Goal: Information Seeking & Learning: Learn about a topic

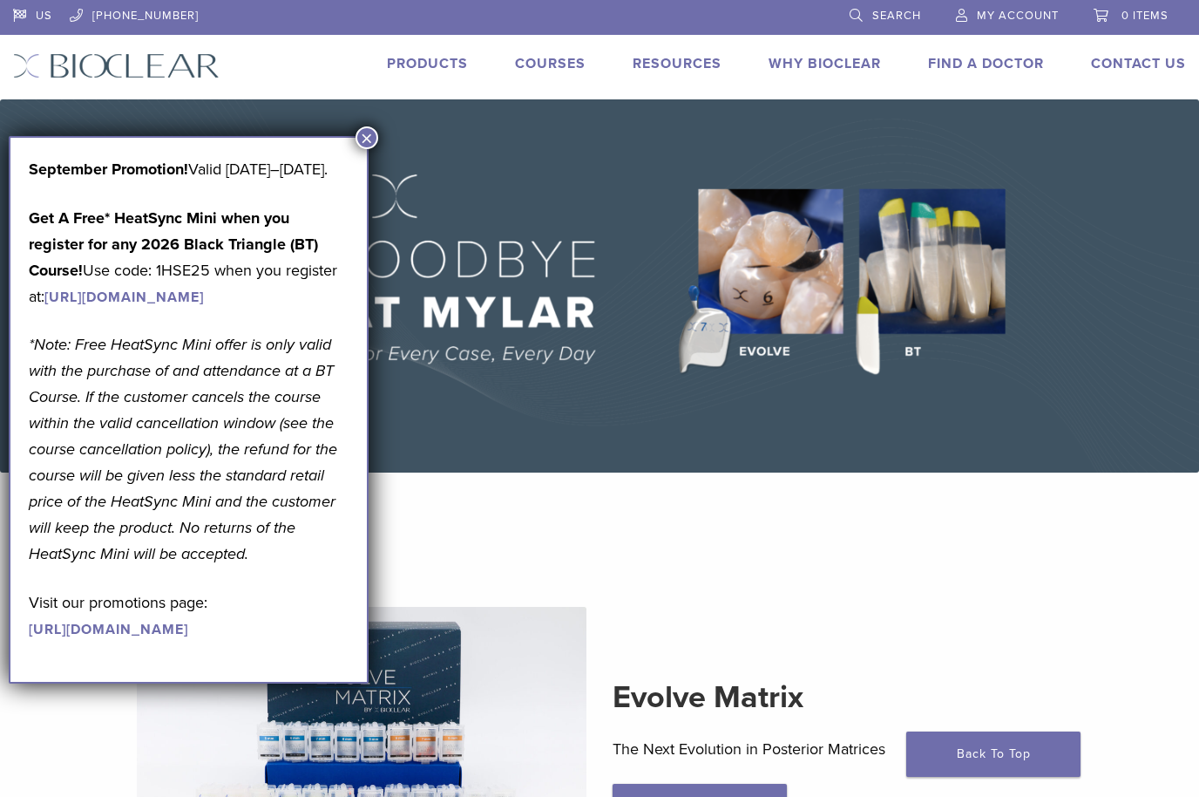
click at [372, 127] on button "×" at bounding box center [367, 137] width 23 height 23
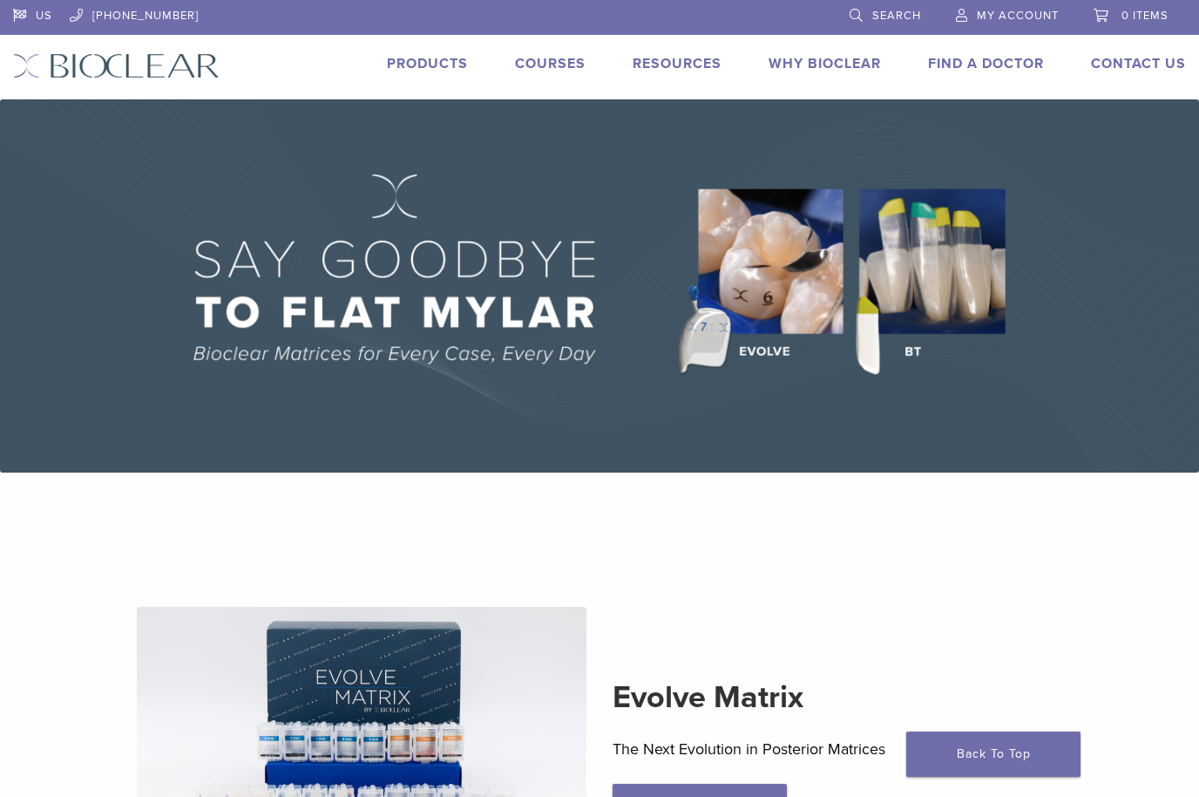
click at [450, 69] on link "Products" at bounding box center [427, 63] width 81 height 17
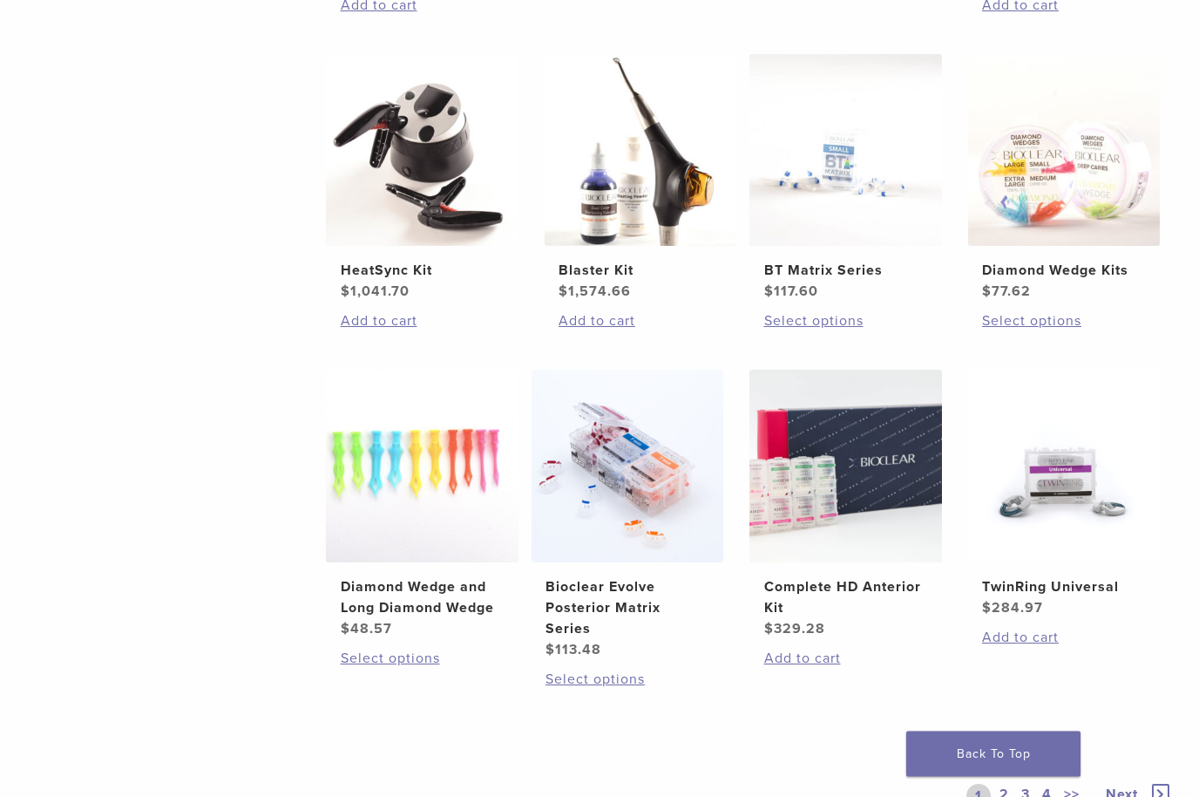
scroll to position [983, 0]
click at [636, 625] on h2 "Bioclear Evolve Posterior Matrix Series" at bounding box center [627, 607] width 163 height 63
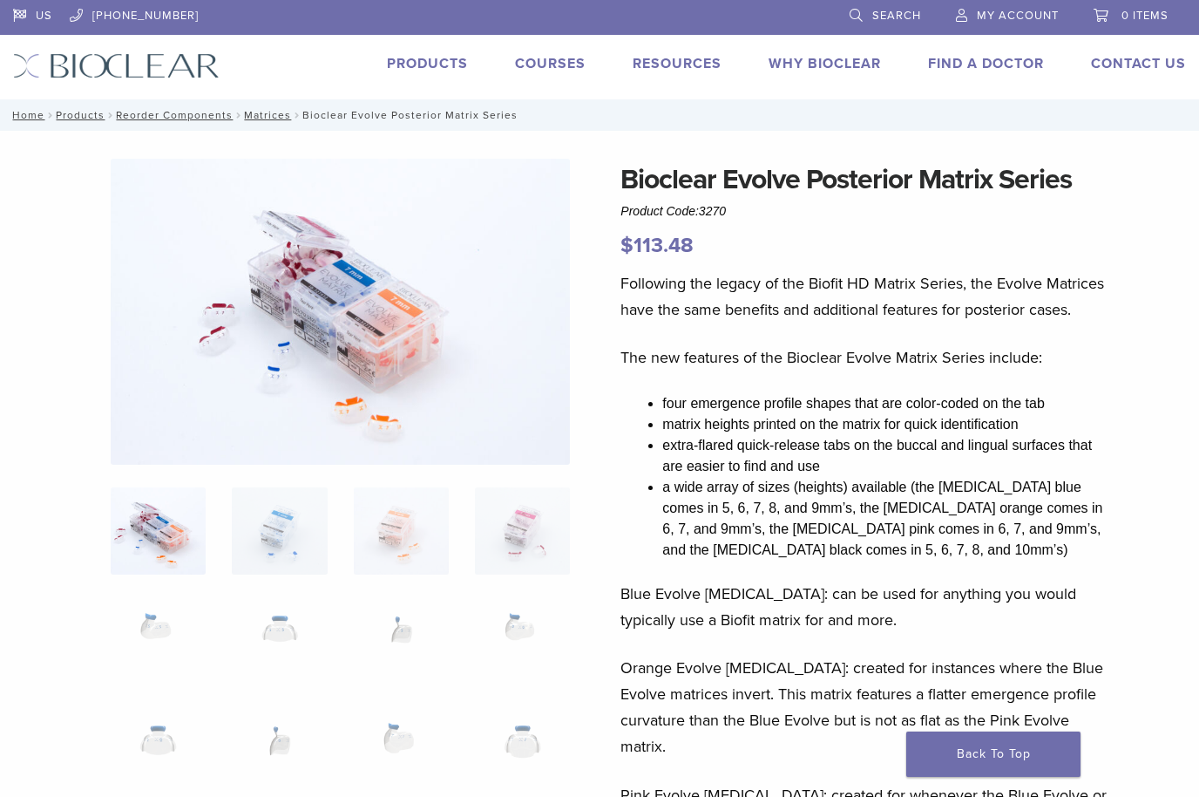
click at [415, 64] on link "Products" at bounding box center [427, 63] width 81 height 17
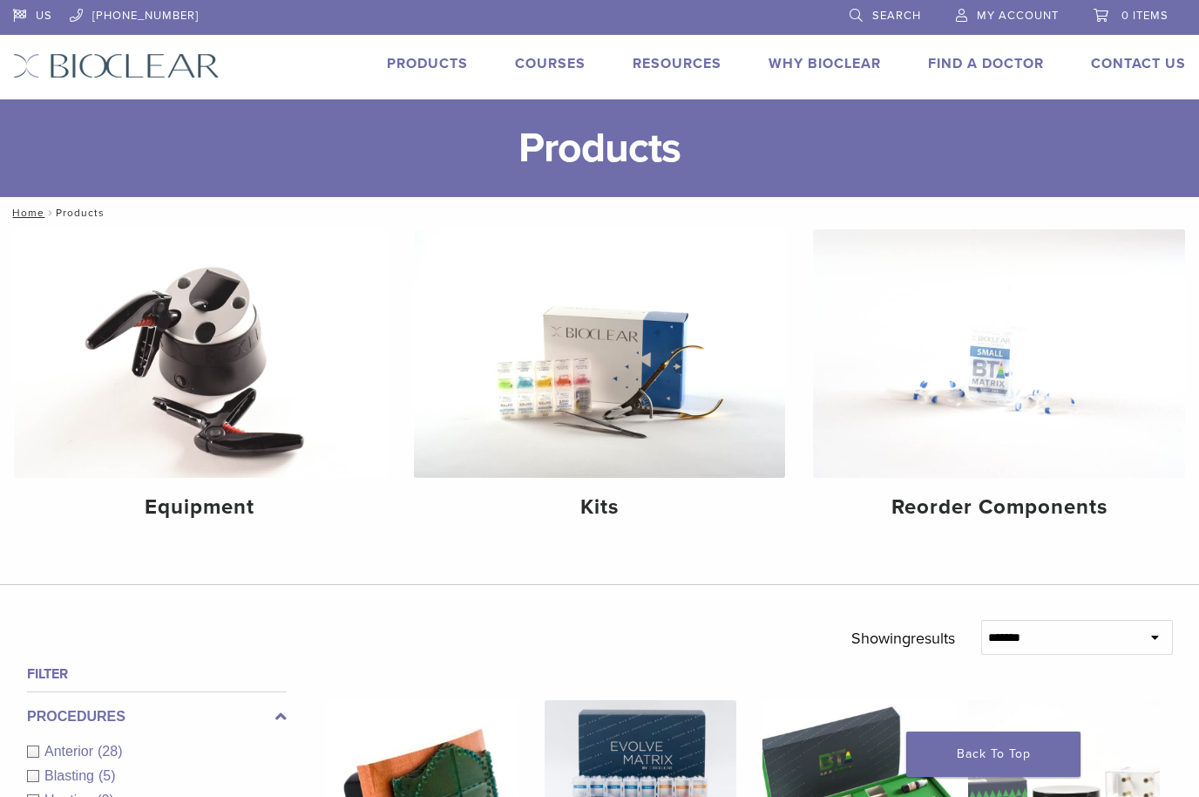
click at [607, 513] on h4 "Kits" at bounding box center [600, 507] width 344 height 31
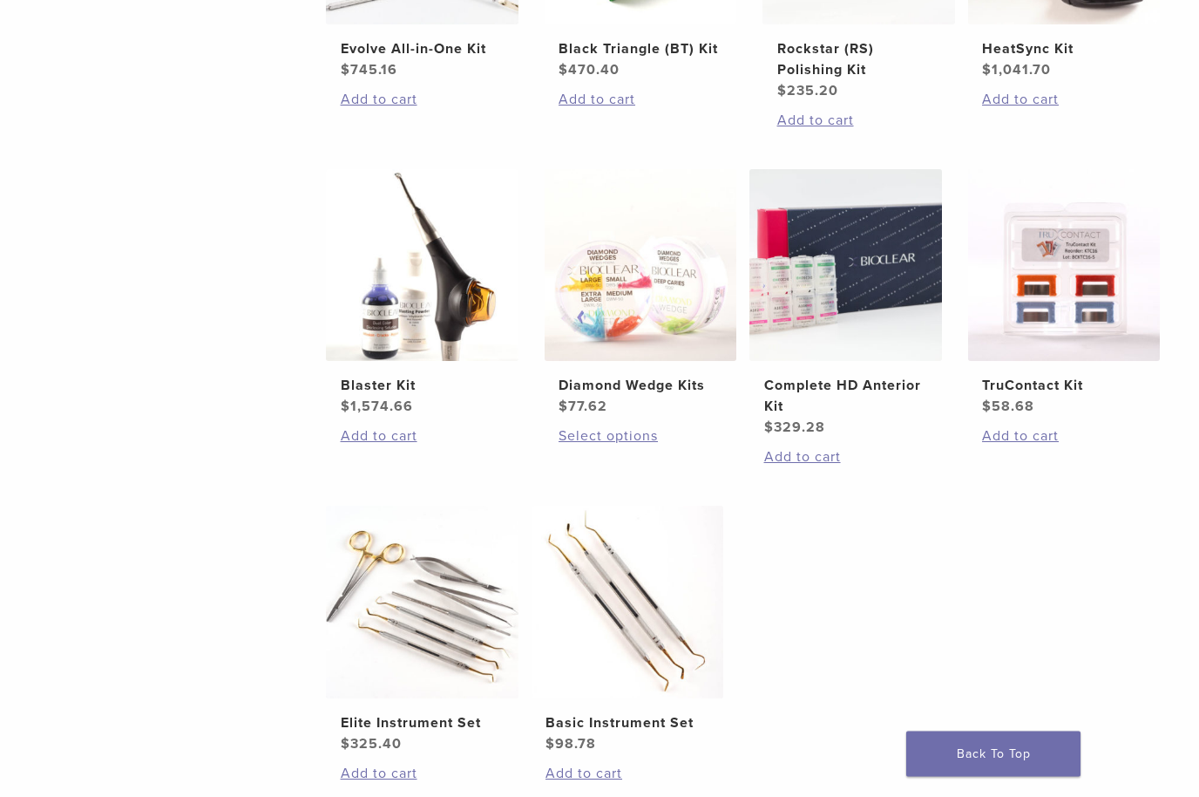
scroll to position [574, 0]
click at [649, 334] on img at bounding box center [641, 265] width 193 height 193
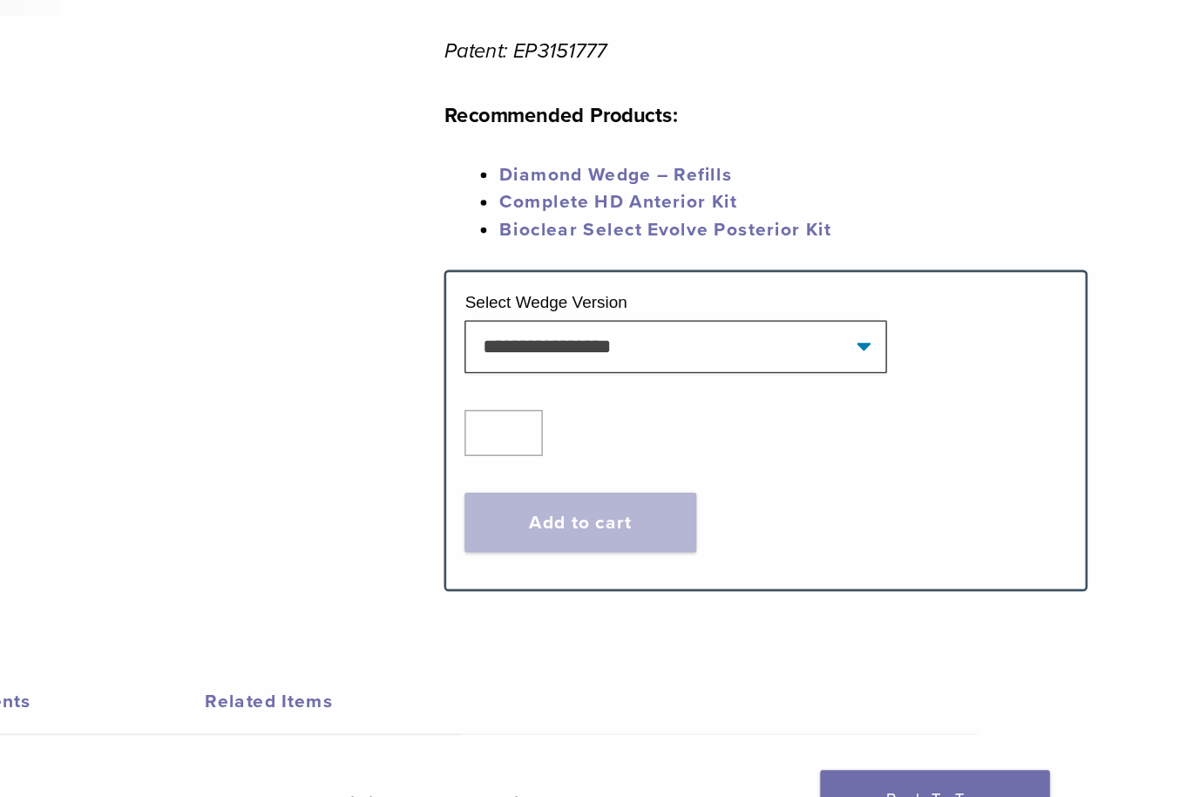
scroll to position [584, 0]
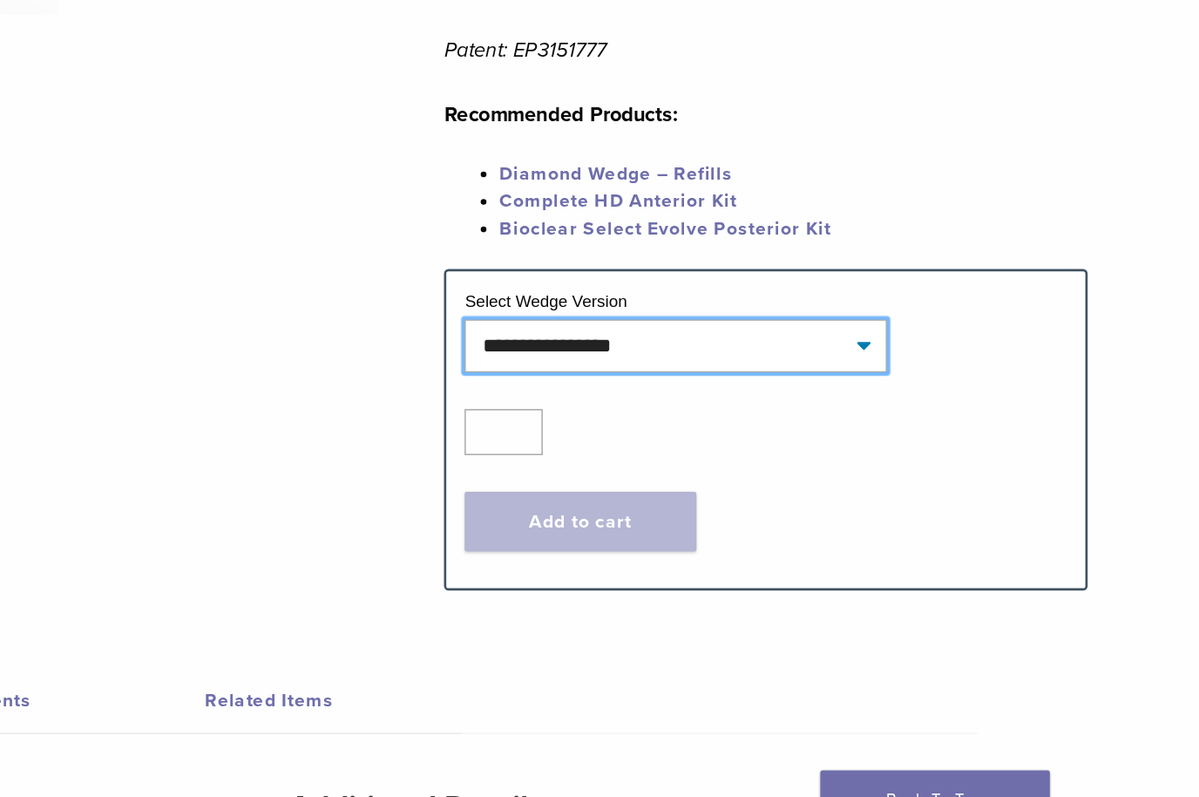
click at [658, 389] on select "**********" at bounding box center [796, 409] width 320 height 40
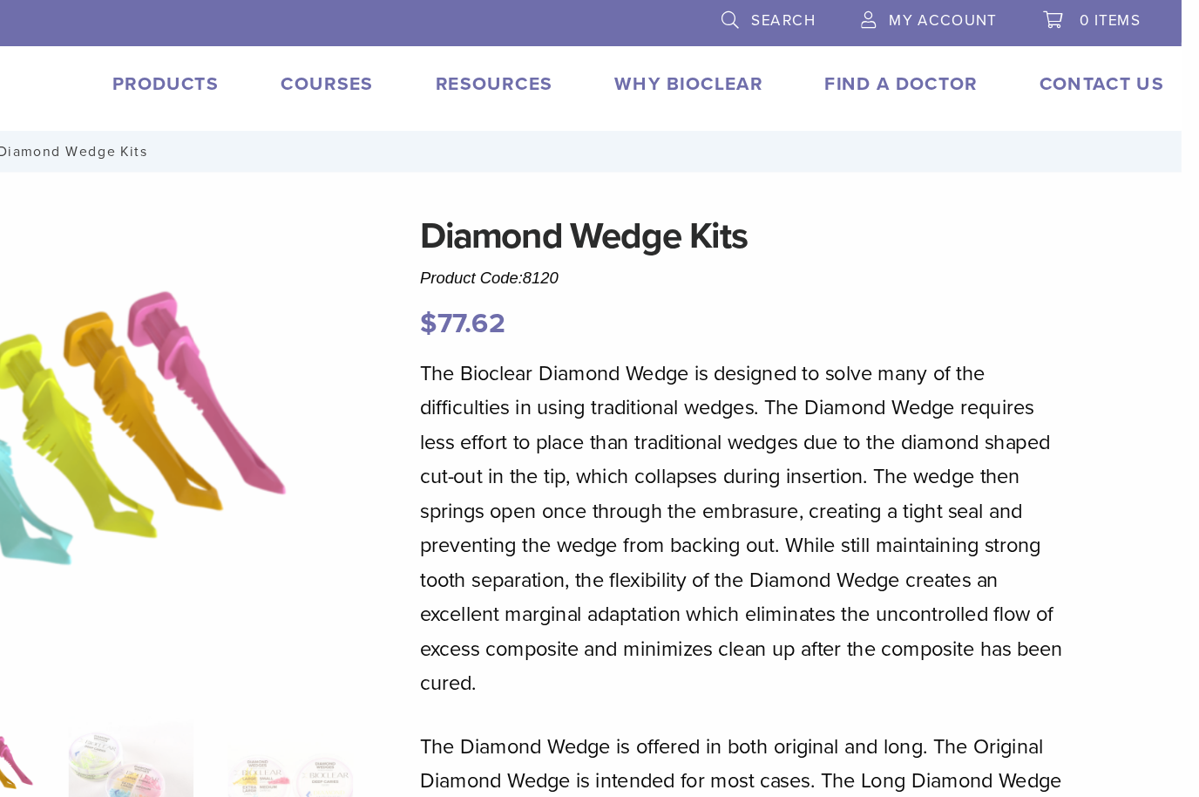
scroll to position [0, 13]
click at [374, 62] on link "Products" at bounding box center [414, 63] width 81 height 17
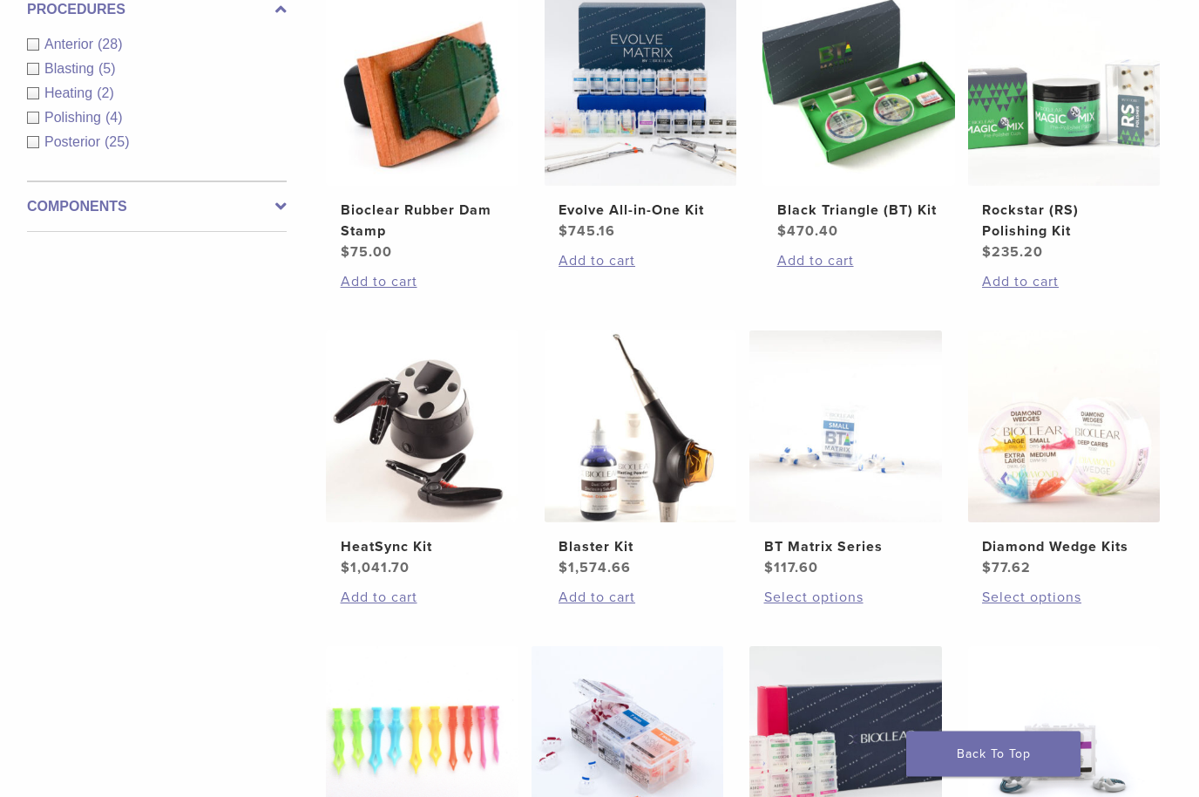
scroll to position [707, 0]
click at [659, 483] on img at bounding box center [641, 426] width 193 height 193
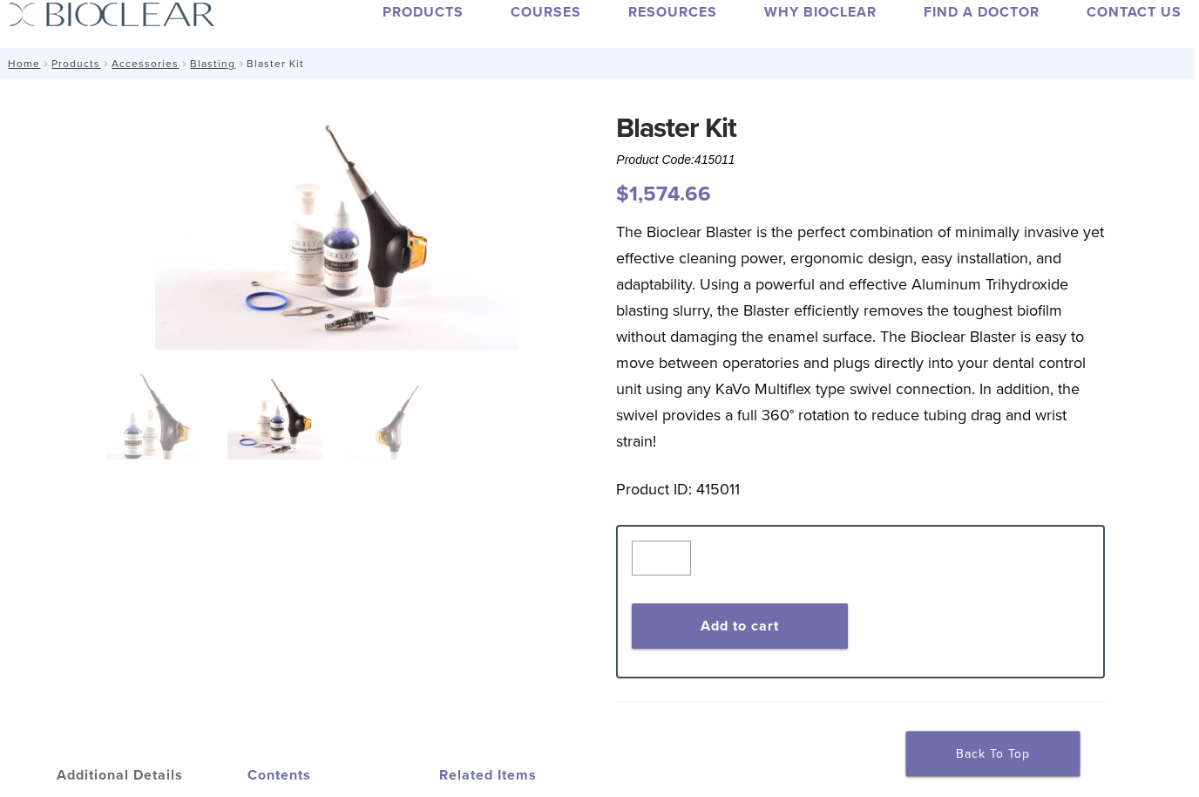
scroll to position [0, 3]
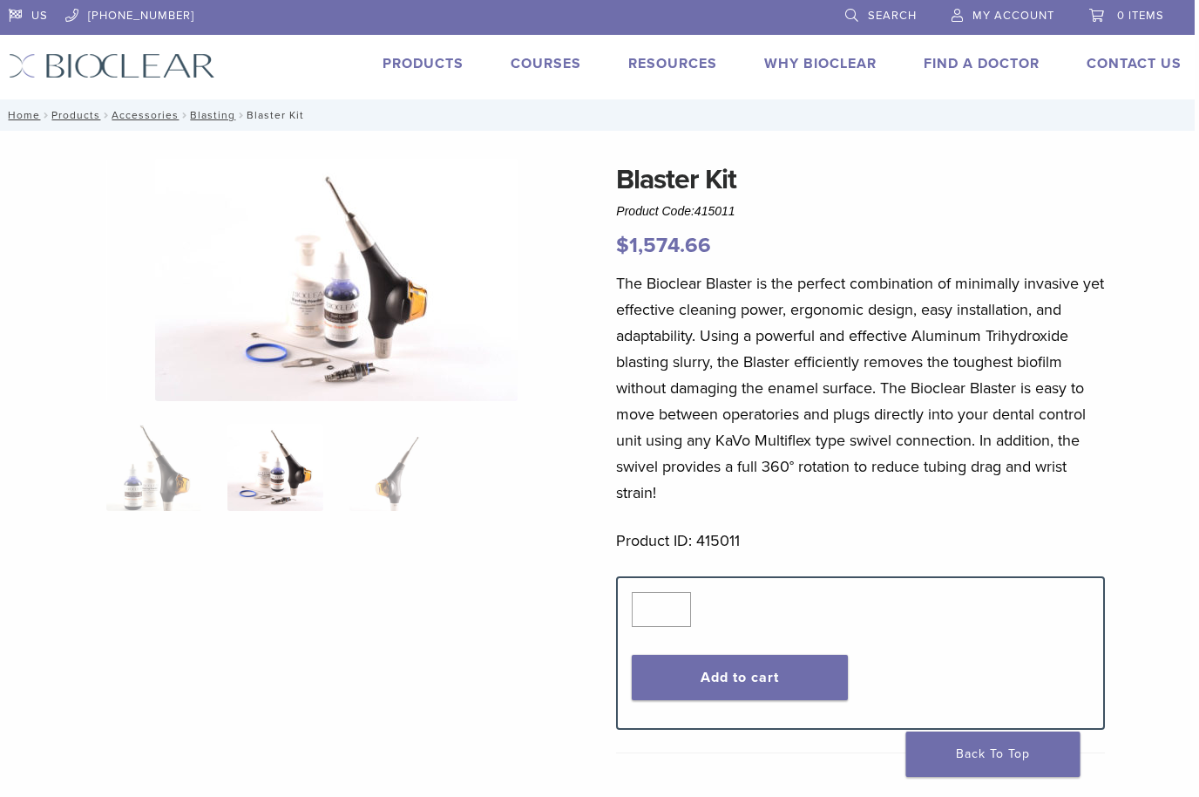
click at [422, 56] on link "Products" at bounding box center [424, 63] width 81 height 17
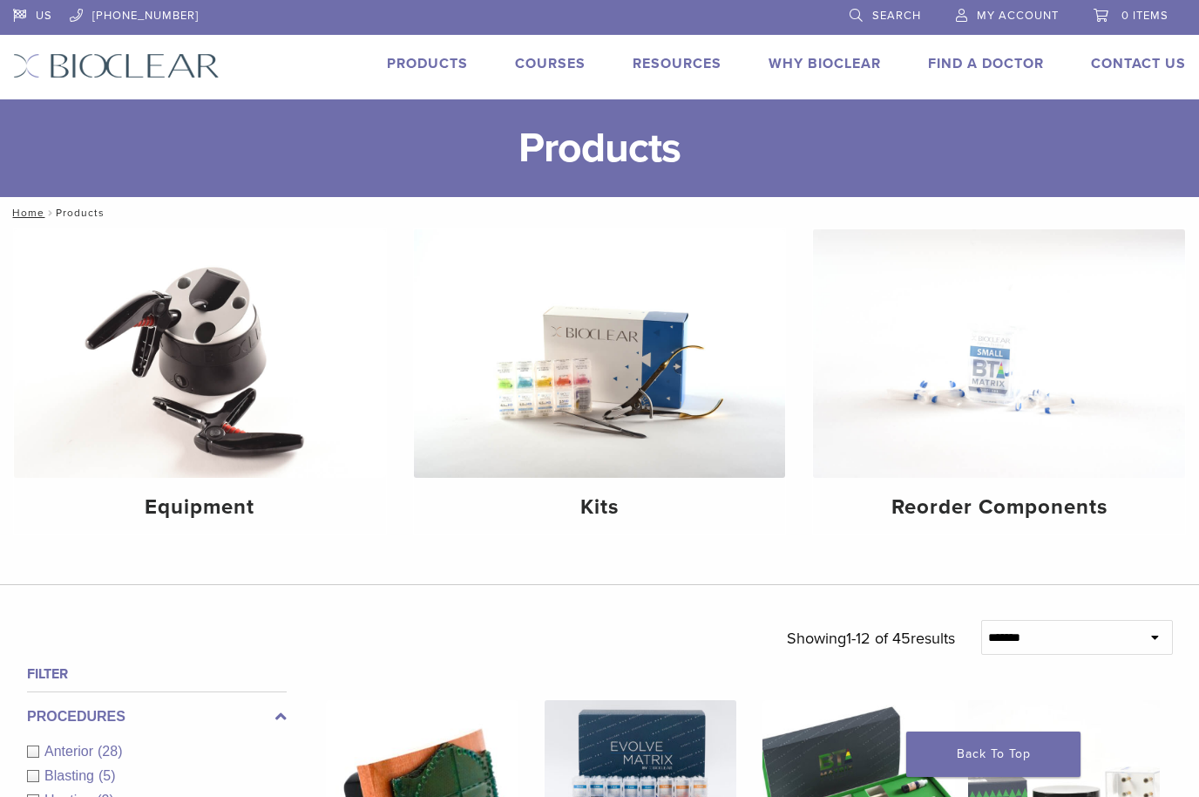
click at [997, 385] on img at bounding box center [999, 353] width 372 height 248
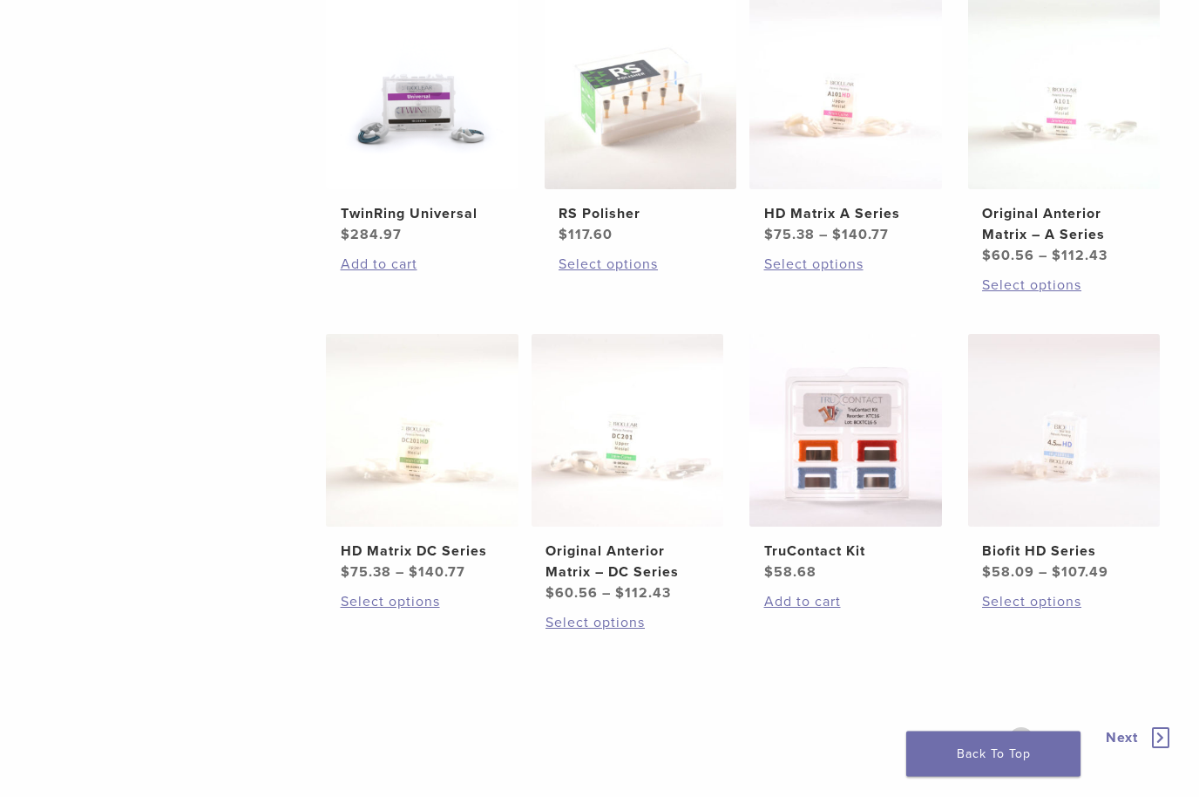
scroll to position [767, 0]
click at [1097, 445] on img at bounding box center [1064, 430] width 193 height 193
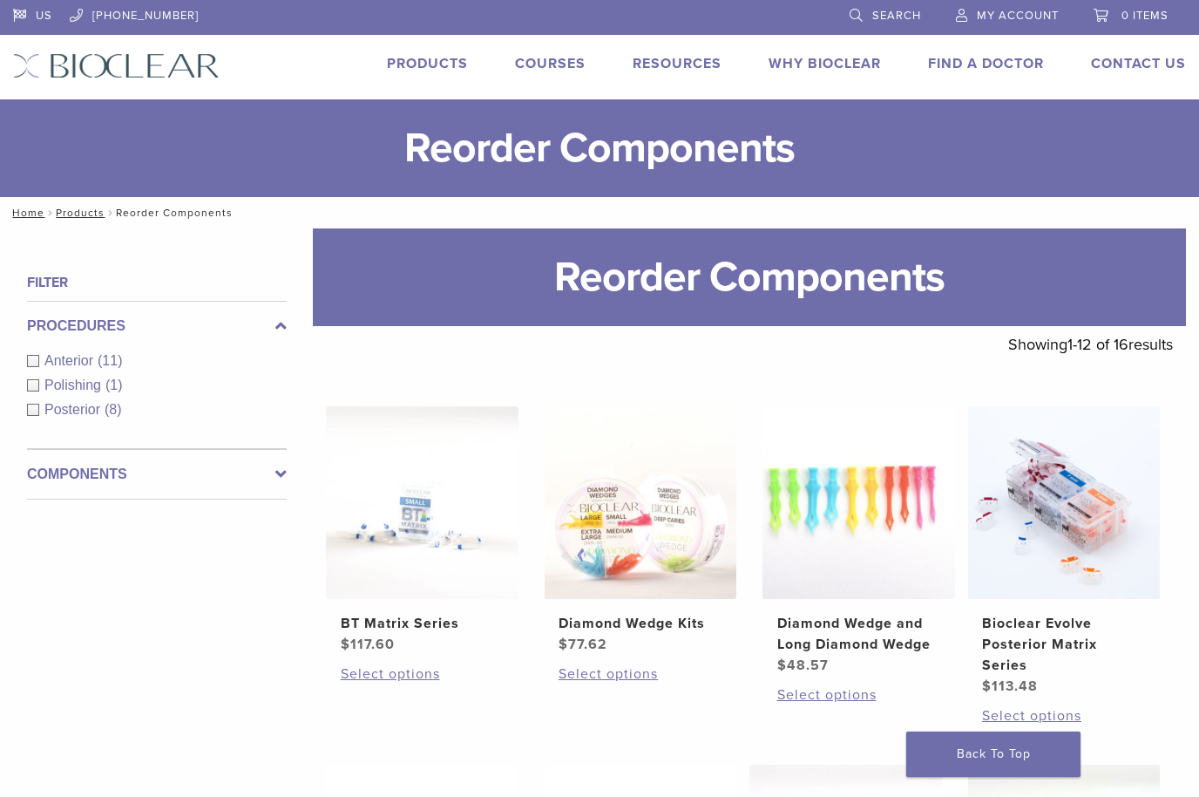
scroll to position [827, 0]
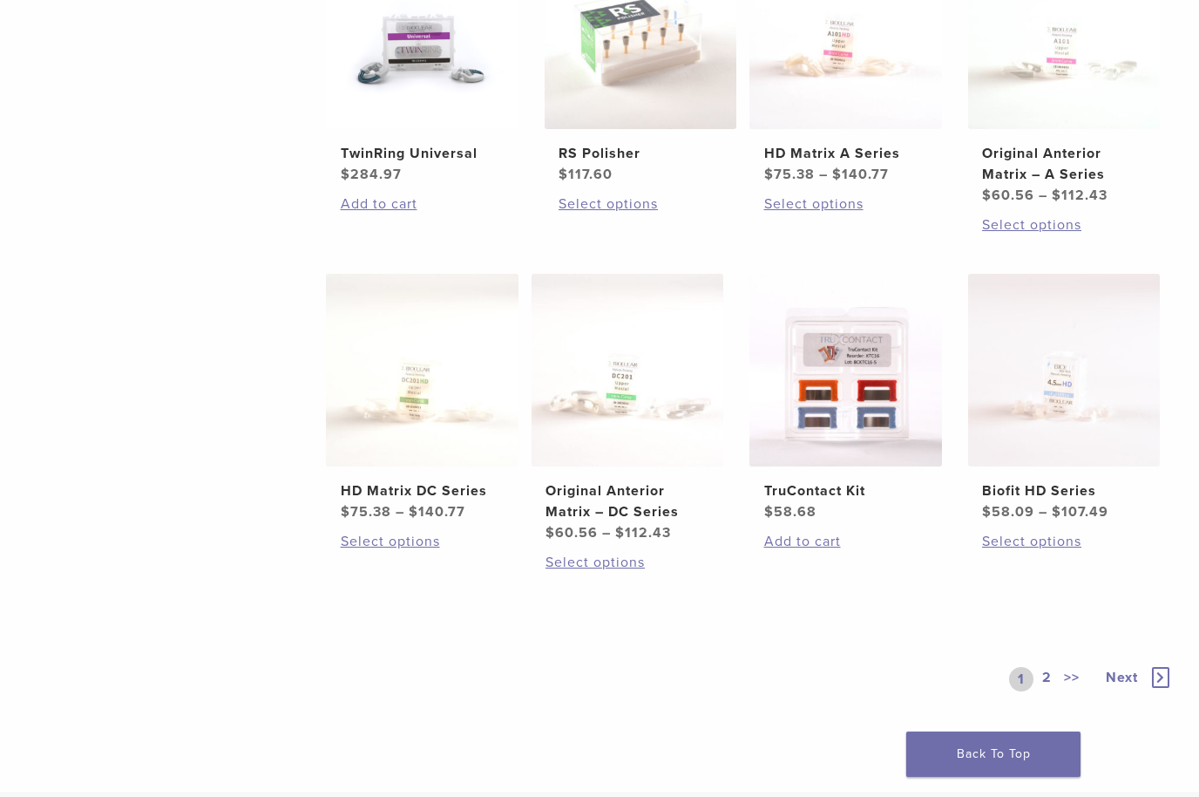
click at [880, 407] on img at bounding box center [846, 370] width 193 height 193
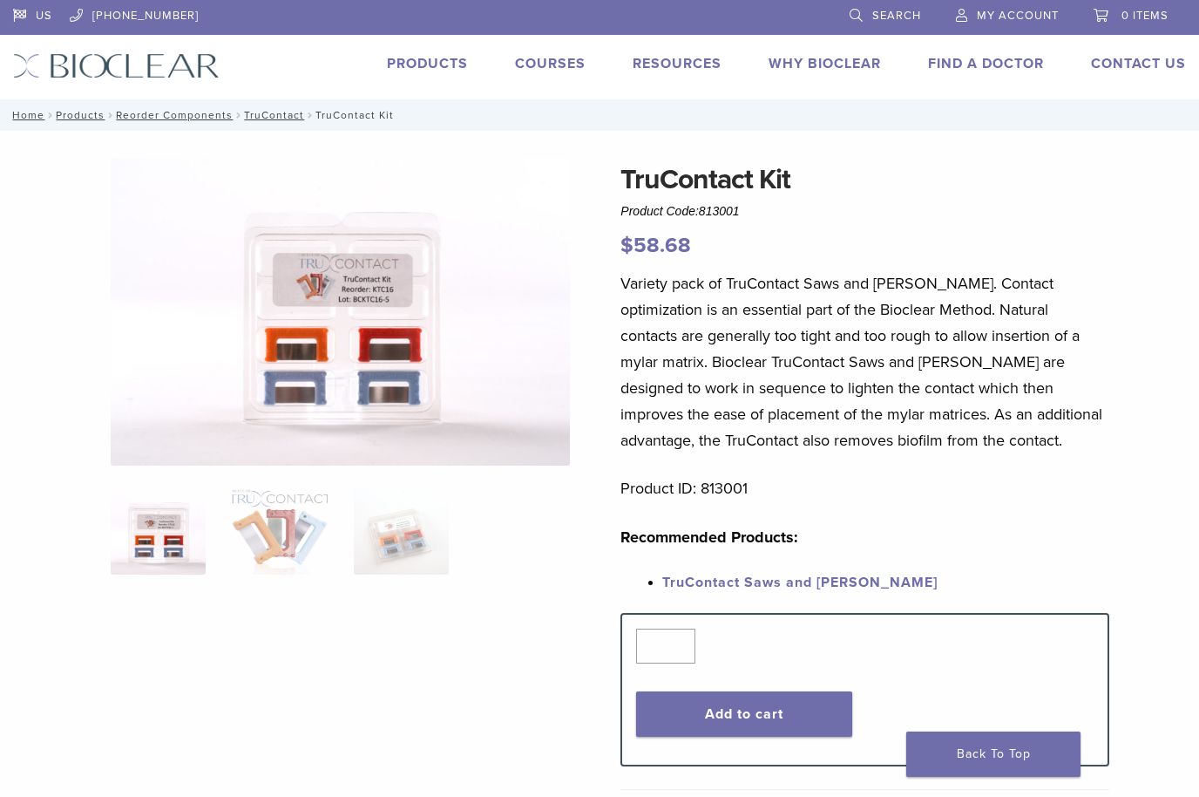
click at [424, 44] on div "US [PHONE_NUMBER] Search My Account 0 items Cart No products in the cart. Back …" at bounding box center [599, 49] width 1199 height 99
click at [427, 56] on link "Products" at bounding box center [427, 63] width 81 height 17
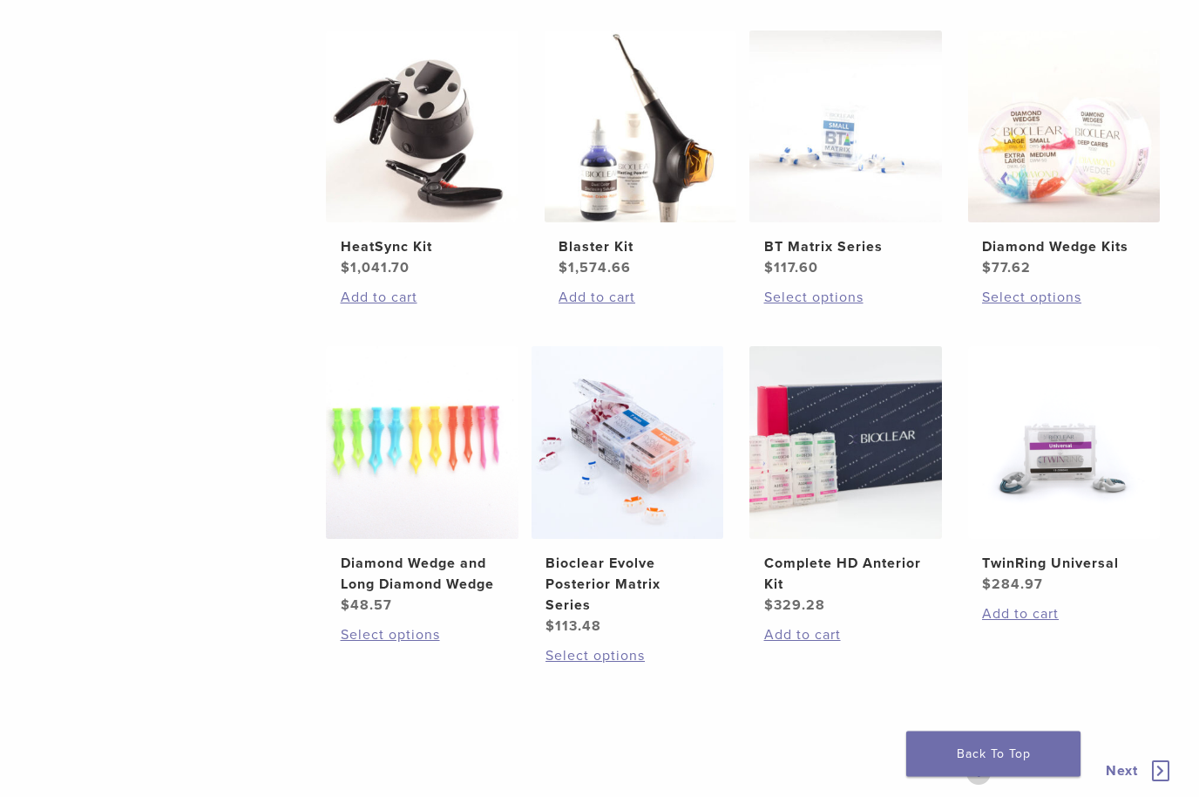
scroll to position [1007, 0]
click at [654, 493] on img at bounding box center [628, 442] width 193 height 193
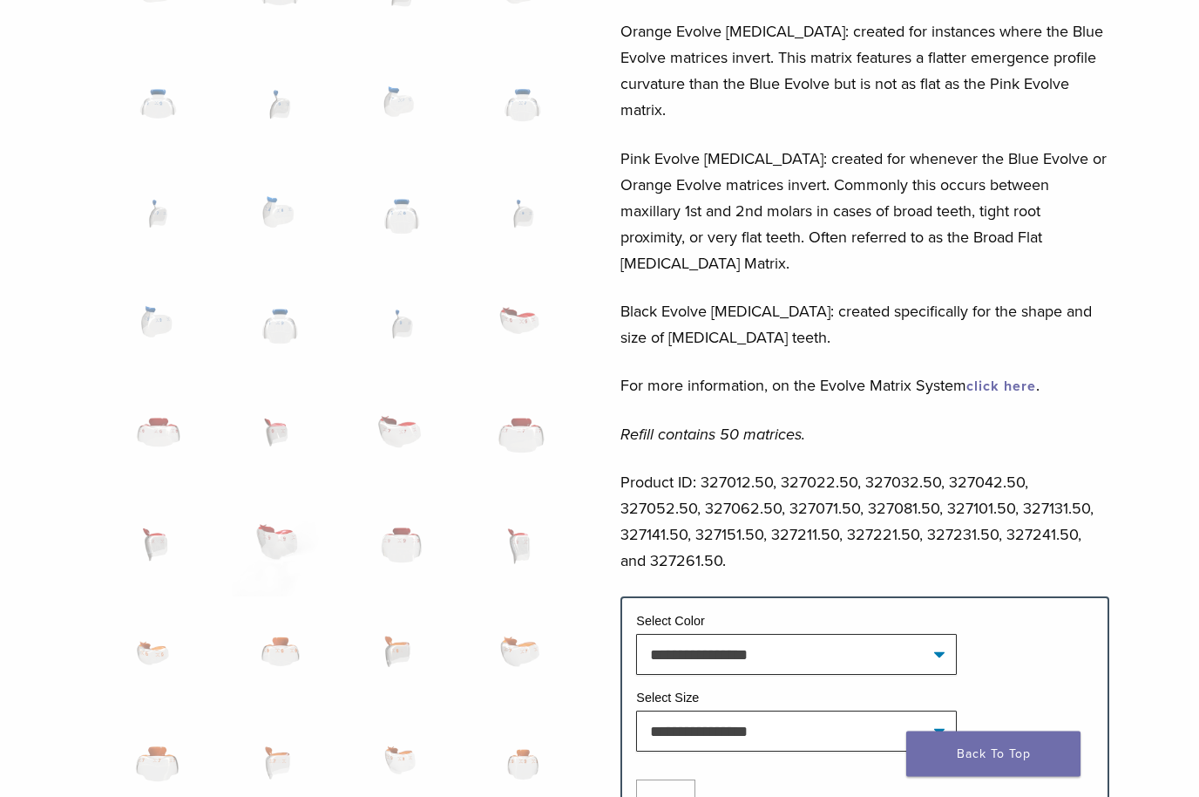
scroll to position [636, 0]
click at [941, 634] on select "**********" at bounding box center [796, 654] width 320 height 40
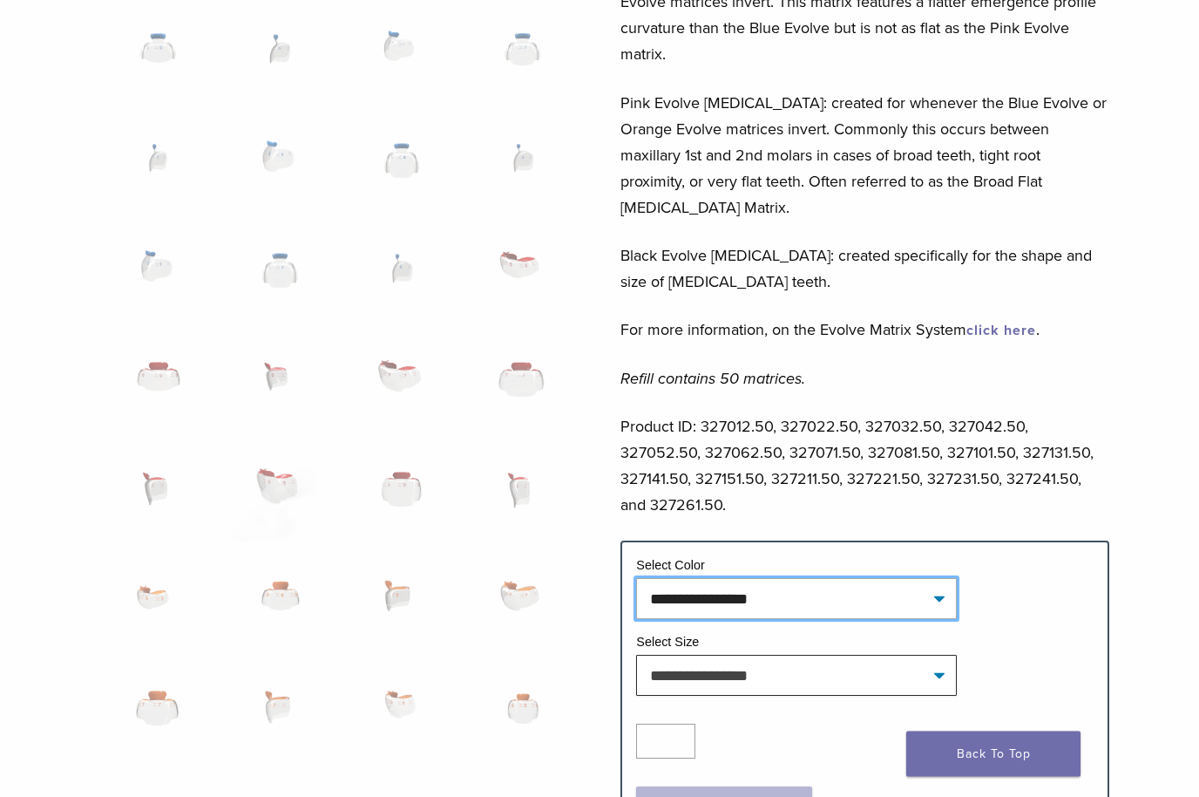
scroll to position [690, 0]
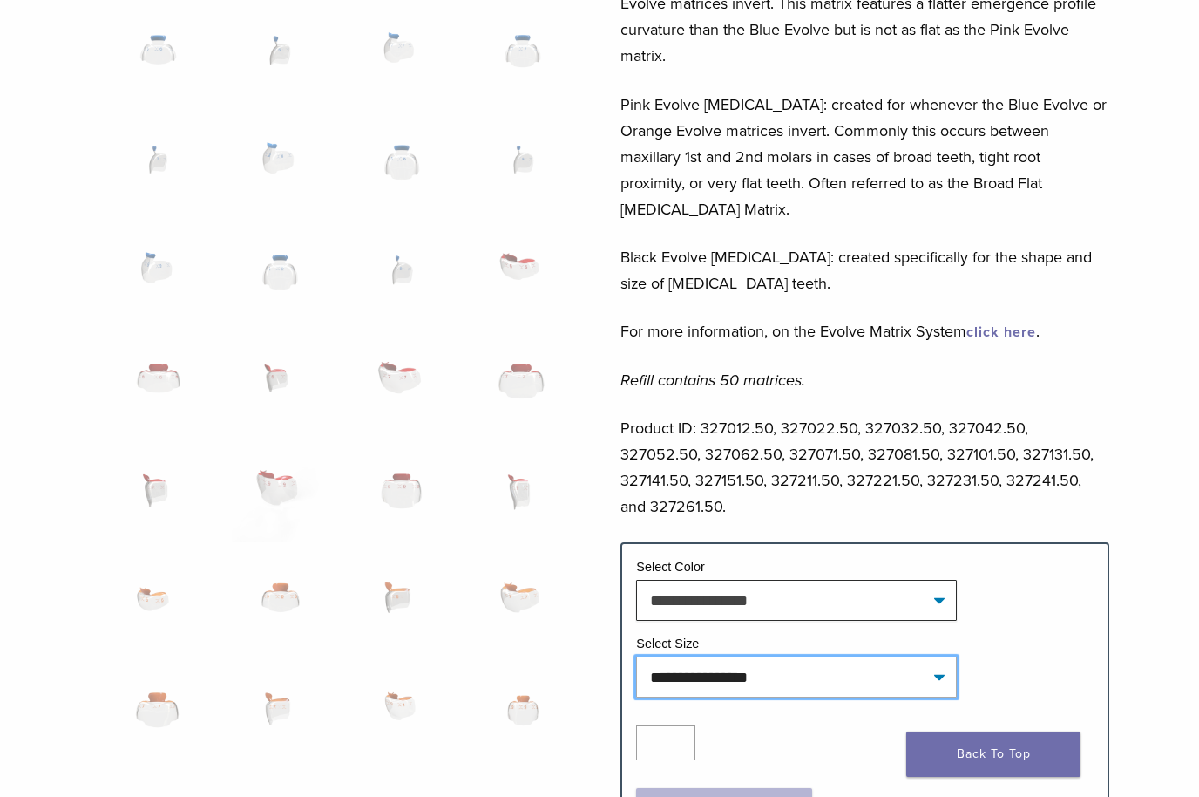
click at [937, 656] on select "**********" at bounding box center [796, 676] width 320 height 40
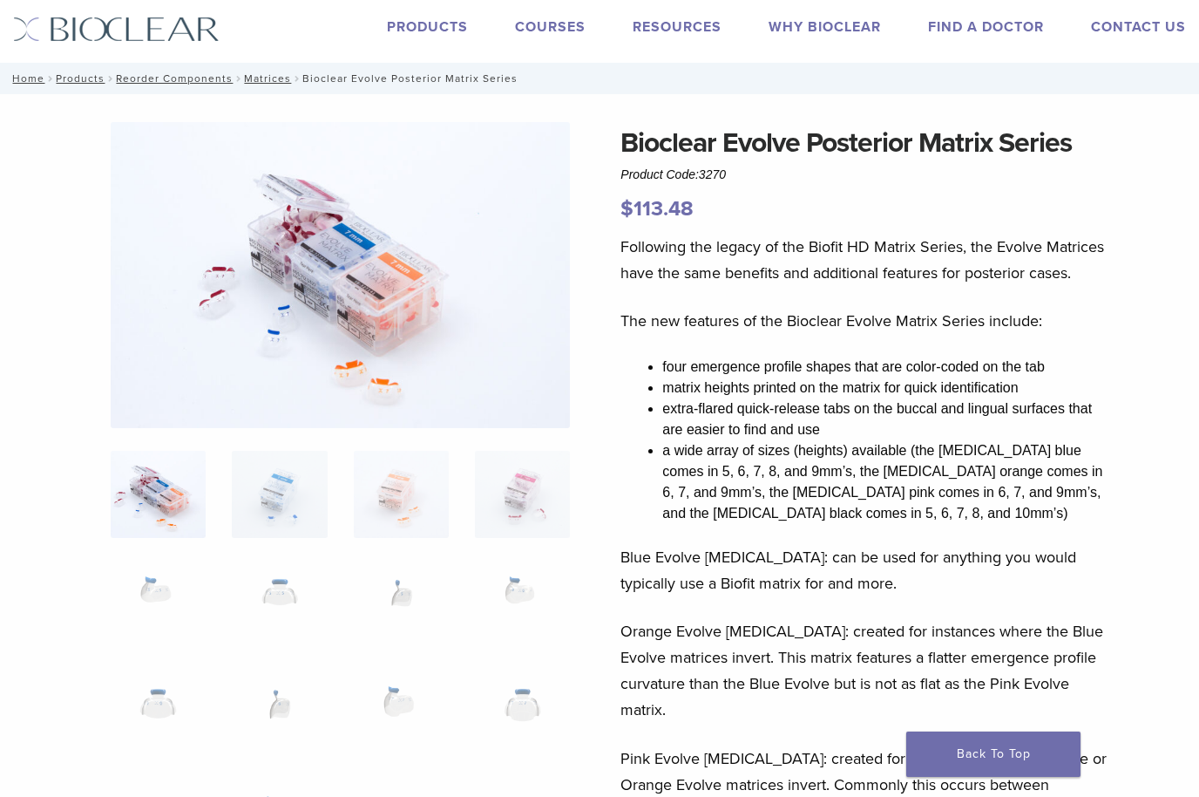
scroll to position [0, 0]
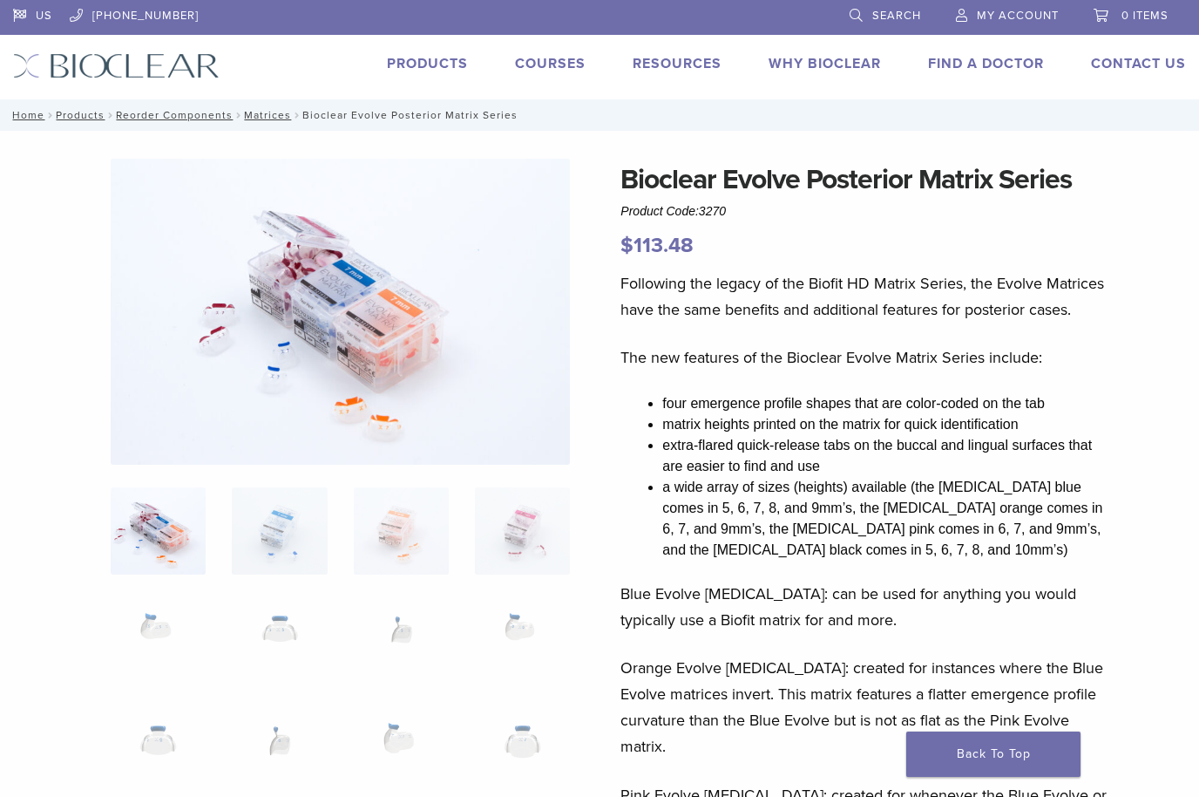
click at [546, 51] on div "US 1.855.712.5327 Search My Account 0 items Cart No products in the cart. Back …" at bounding box center [599, 49] width 1199 height 99
click at [559, 60] on link "Courses" at bounding box center [550, 63] width 71 height 17
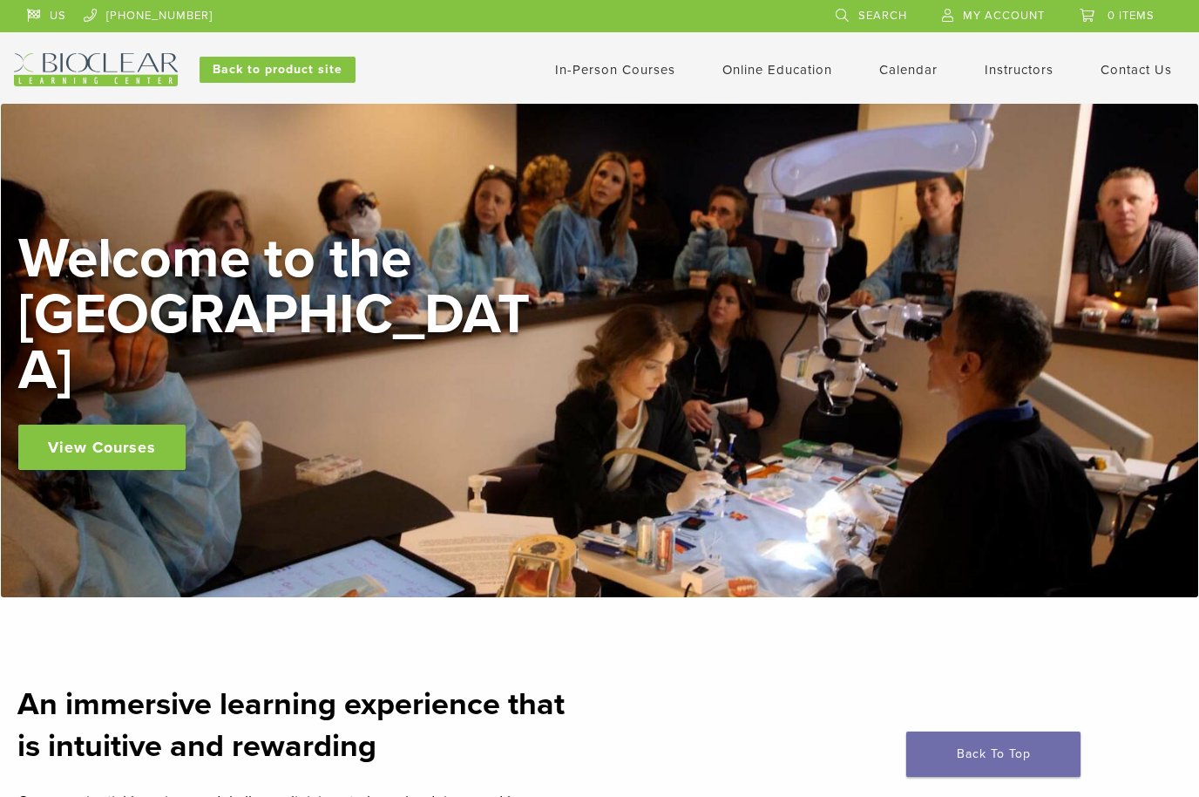
click at [1032, 75] on link "Instructors" at bounding box center [1019, 70] width 69 height 16
